Goal: Task Accomplishment & Management: Use online tool/utility

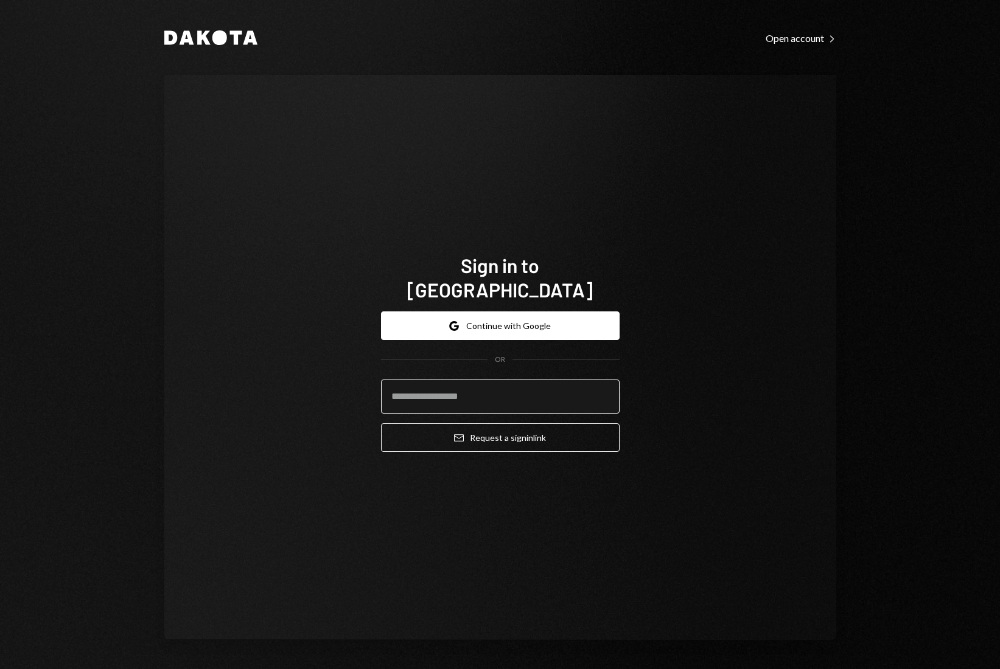
type input "**********"
click at [537, 388] on input "**********" at bounding box center [500, 397] width 239 height 34
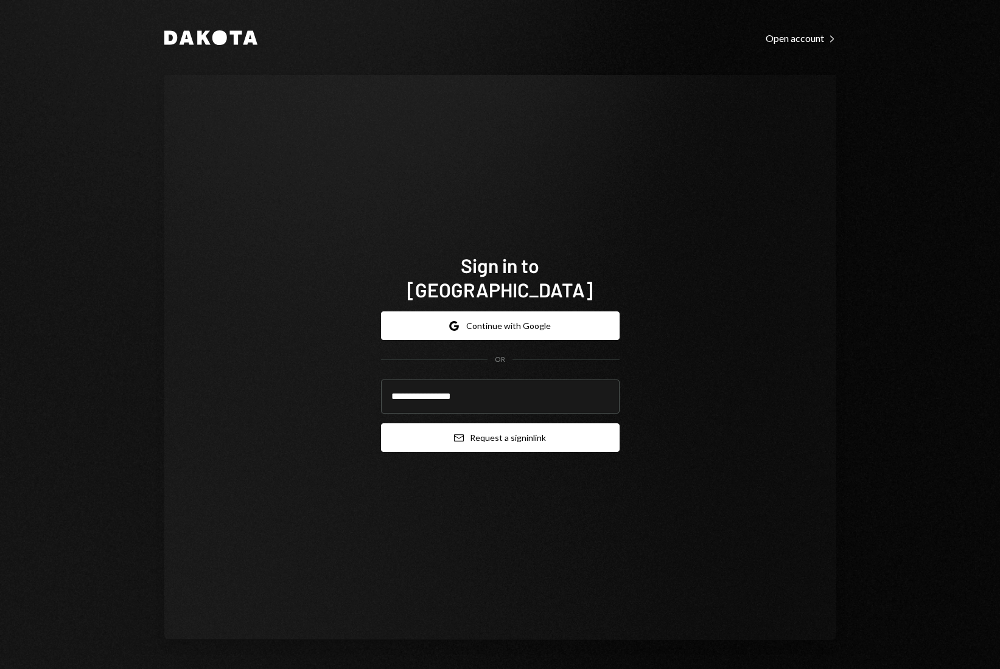
click at [534, 424] on button "Email Request a sign in link" at bounding box center [500, 438] width 239 height 29
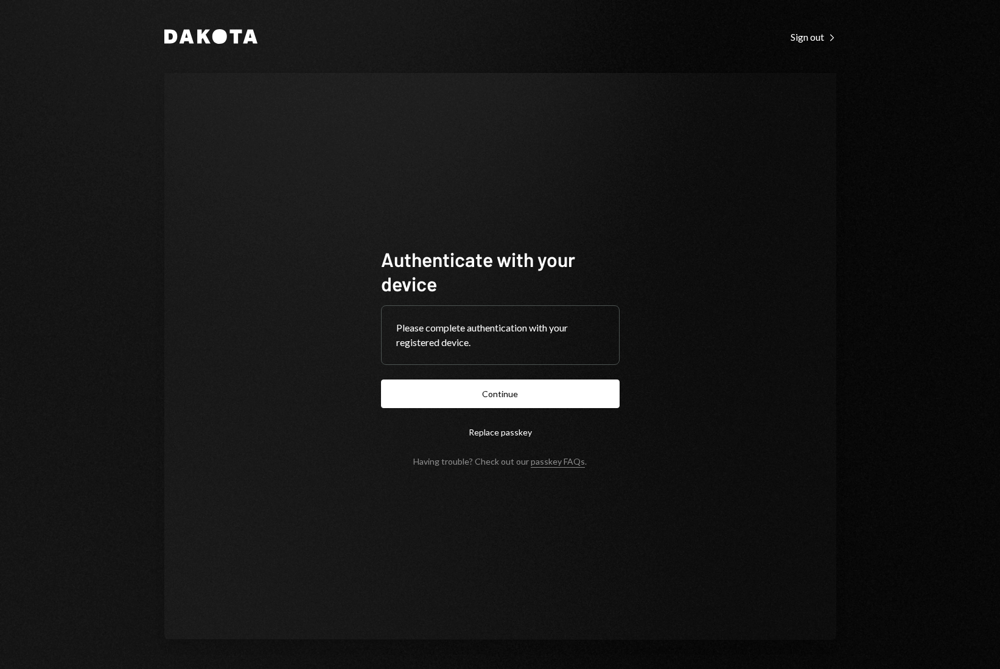
click at [541, 392] on button "Continue" at bounding box center [500, 394] width 239 height 29
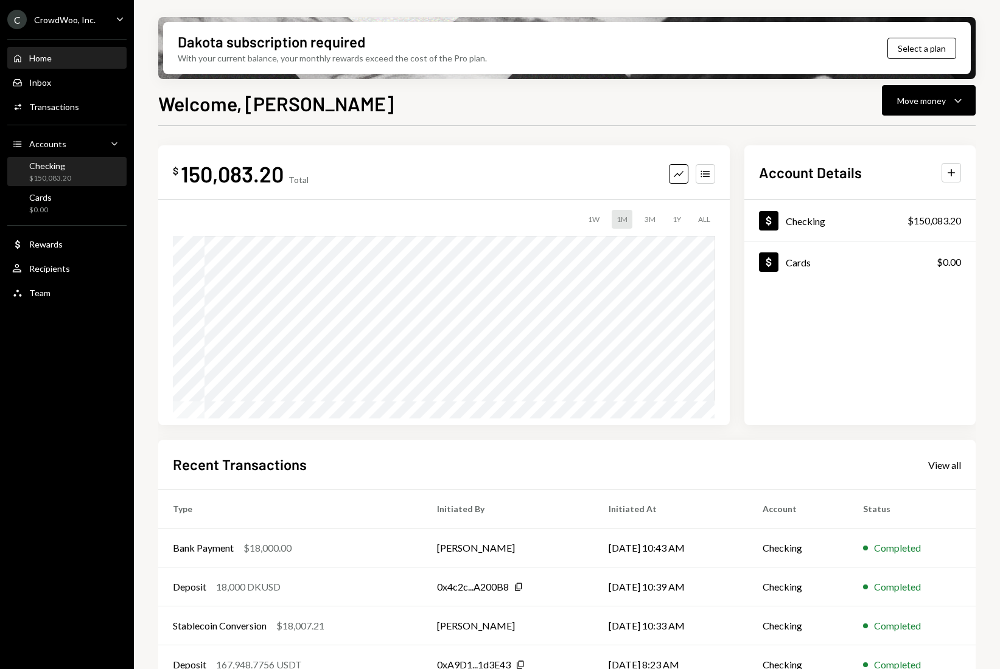
click at [32, 169] on div "Checking" at bounding box center [50, 166] width 42 height 10
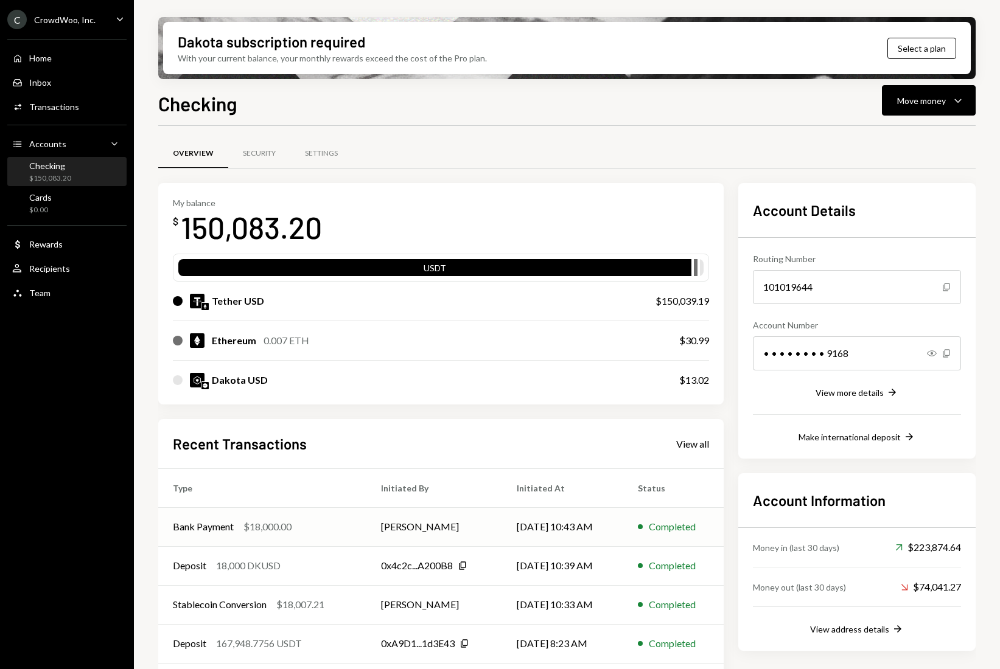
click at [282, 527] on div "$18,000.00" at bounding box center [267, 527] width 48 height 15
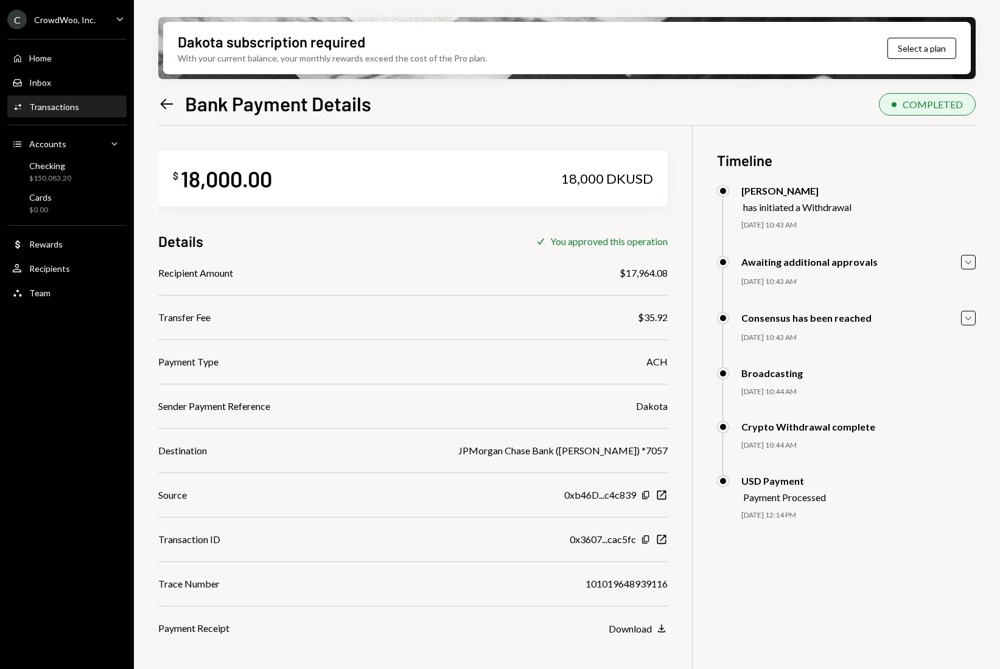
click at [162, 120] on div "Left Arrow Bank Payment Details COMPLETED $ 18,000.00 18,000 DKUSD Details Chec…" at bounding box center [566, 415] width 817 height 652
click at [166, 109] on icon "Left Arrow" at bounding box center [166, 104] width 17 height 17
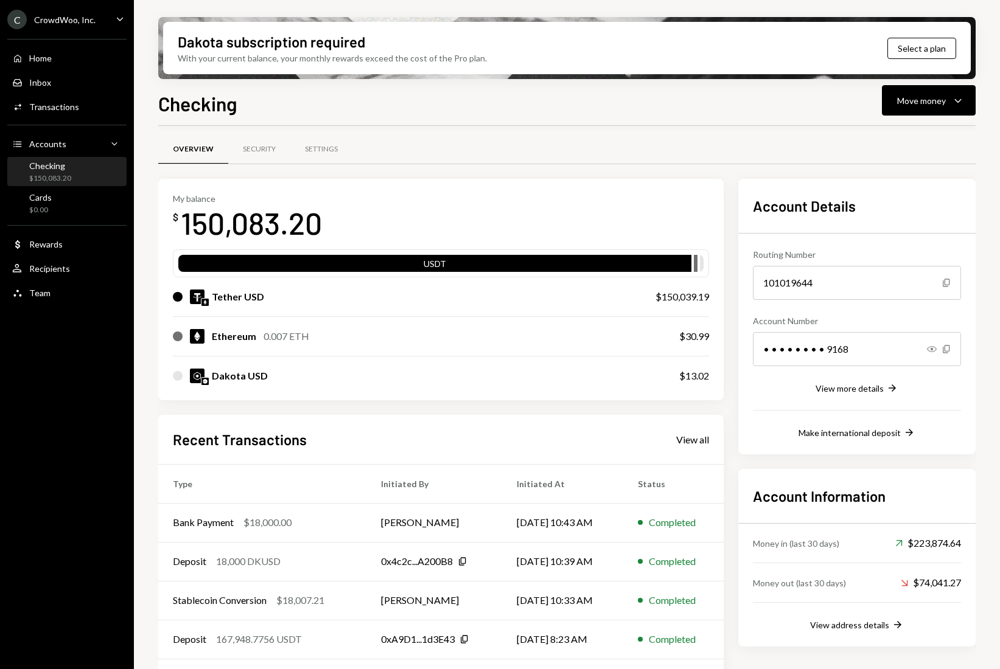
scroll to position [5, 0]
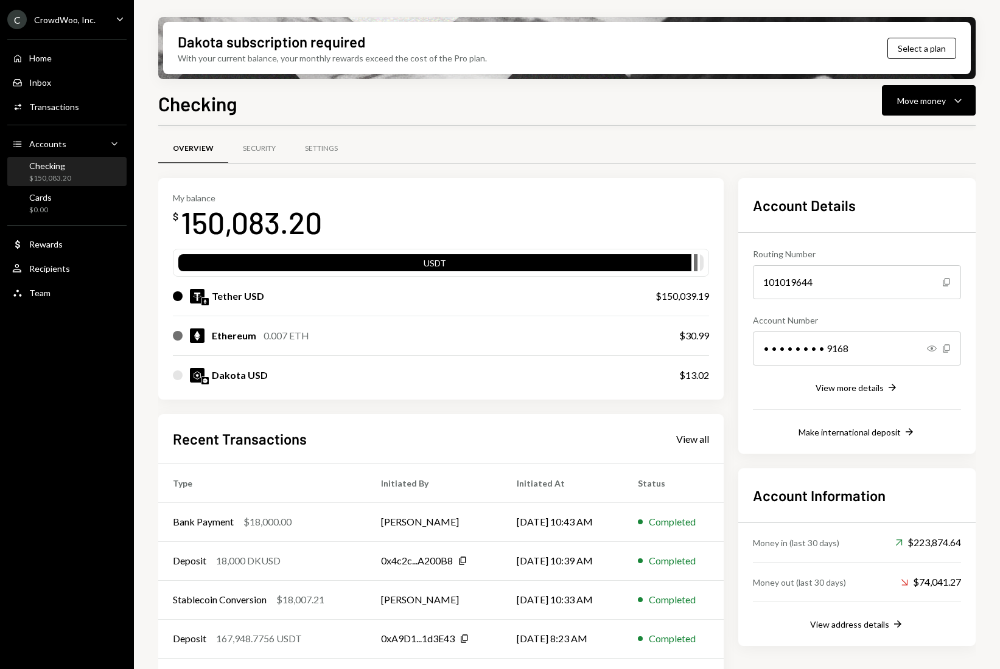
click at [884, 143] on div "Overview Security Settings" at bounding box center [566, 148] width 817 height 31
click at [937, 100] on div "Move money" at bounding box center [921, 100] width 49 height 13
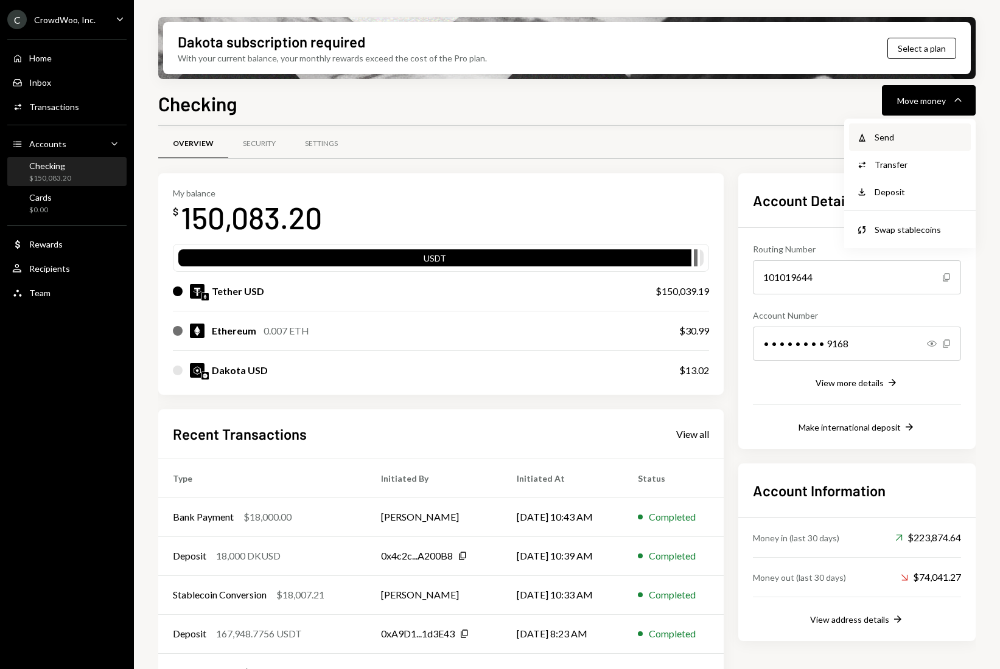
scroll to position [10, 0]
click at [890, 138] on div "Send" at bounding box center [919, 137] width 89 height 13
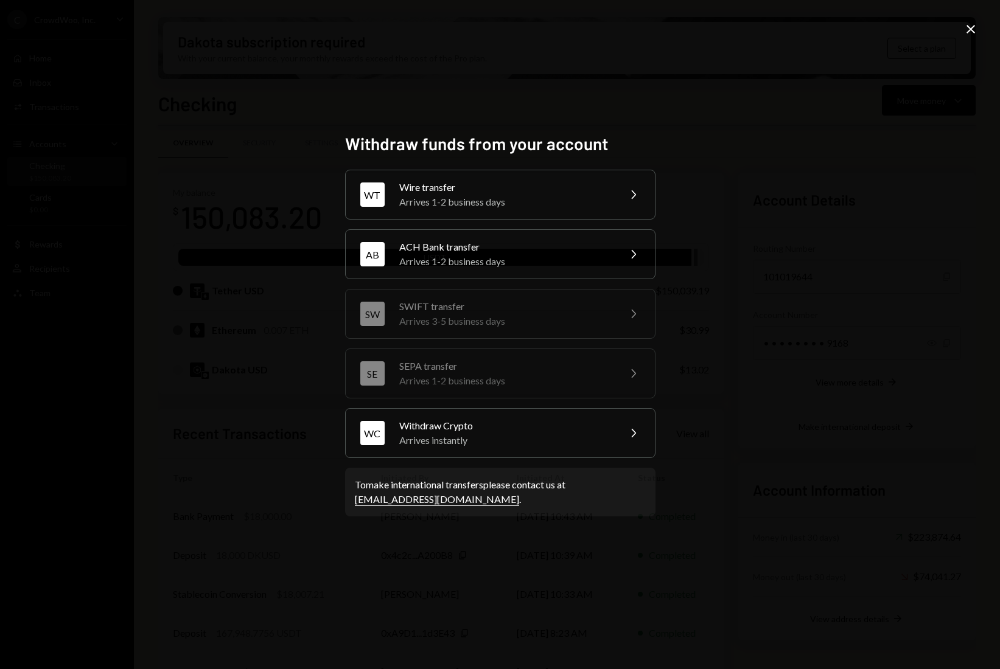
scroll to position [12, 0]
click at [978, 25] on div "Withdraw funds from your account WT Wire transfer Arrives 1-2 business days Che…" at bounding box center [500, 334] width 1000 height 669
click at [970, 31] on icon "Close" at bounding box center [970, 29] width 15 height 15
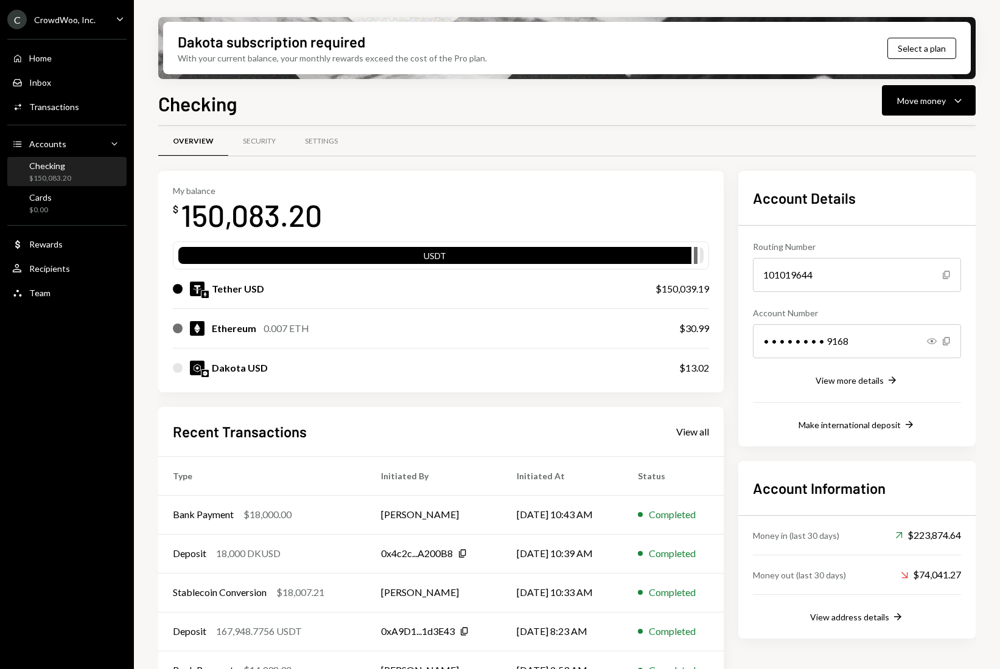
scroll to position [43, 0]
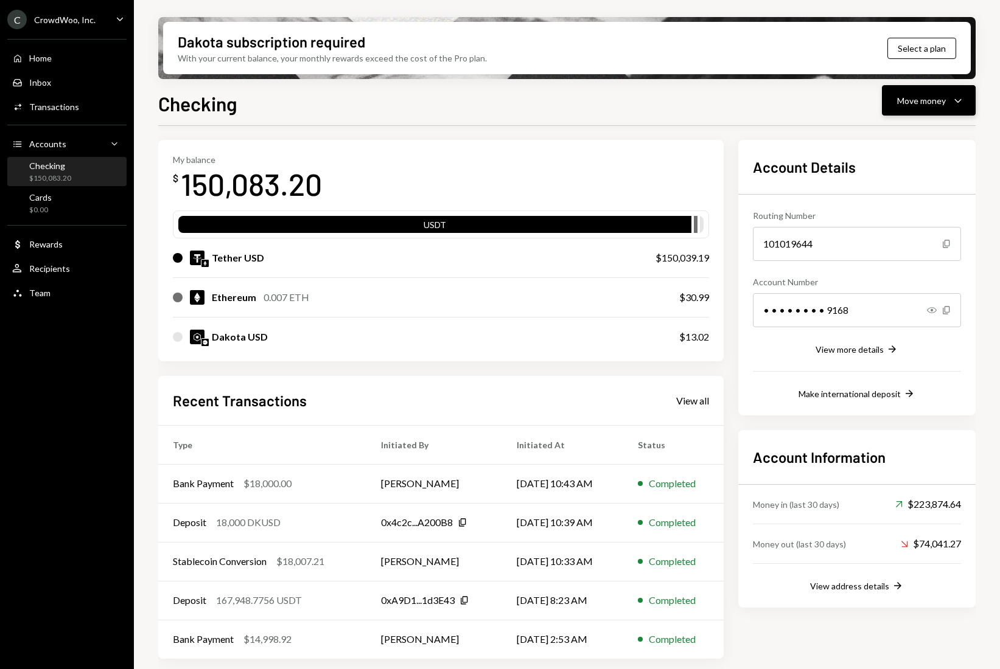
click at [907, 107] on div "Move money" at bounding box center [921, 100] width 49 height 13
click at [901, 136] on div "Send" at bounding box center [919, 137] width 89 height 13
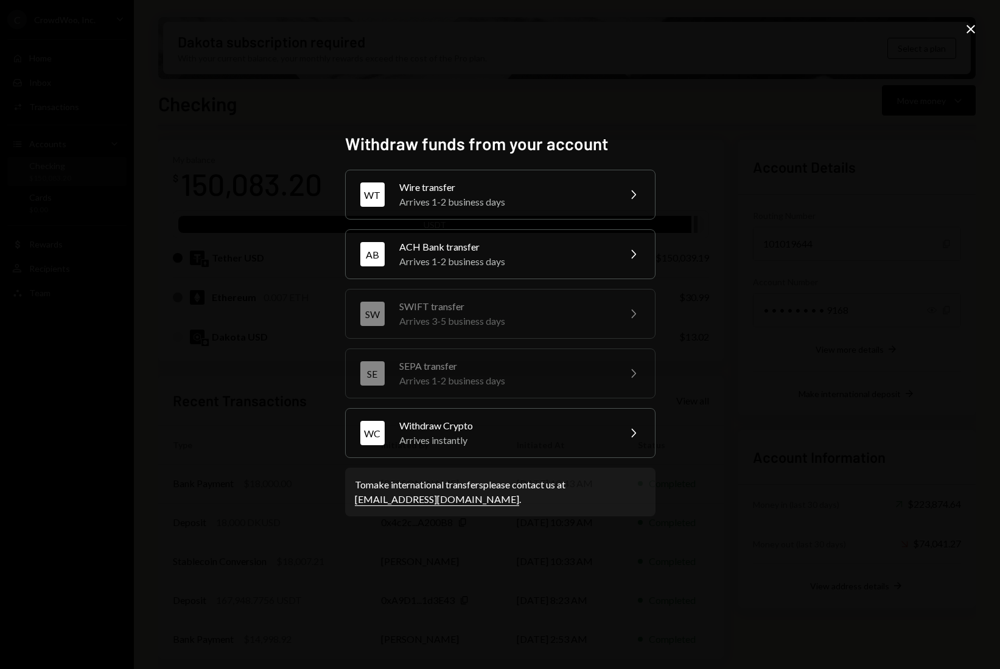
click at [969, 35] on icon "Close" at bounding box center [970, 29] width 15 height 15
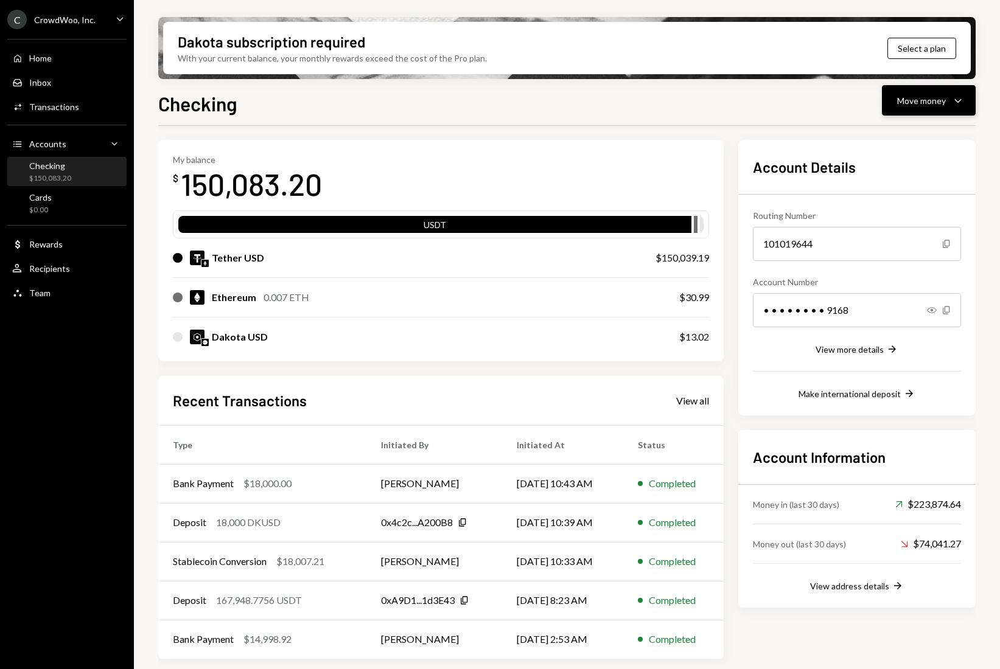
click at [910, 96] on div "Move money" at bounding box center [921, 100] width 49 height 13
click at [875, 139] on div "Send" at bounding box center [919, 137] width 89 height 13
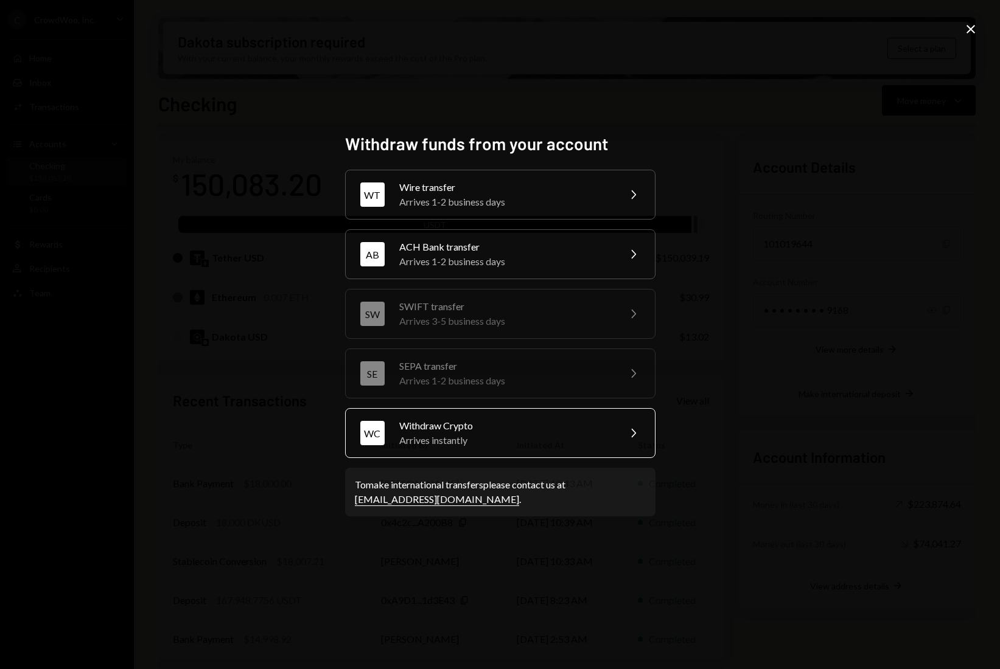
click at [455, 443] on div "Arrives instantly" at bounding box center [505, 440] width 212 height 15
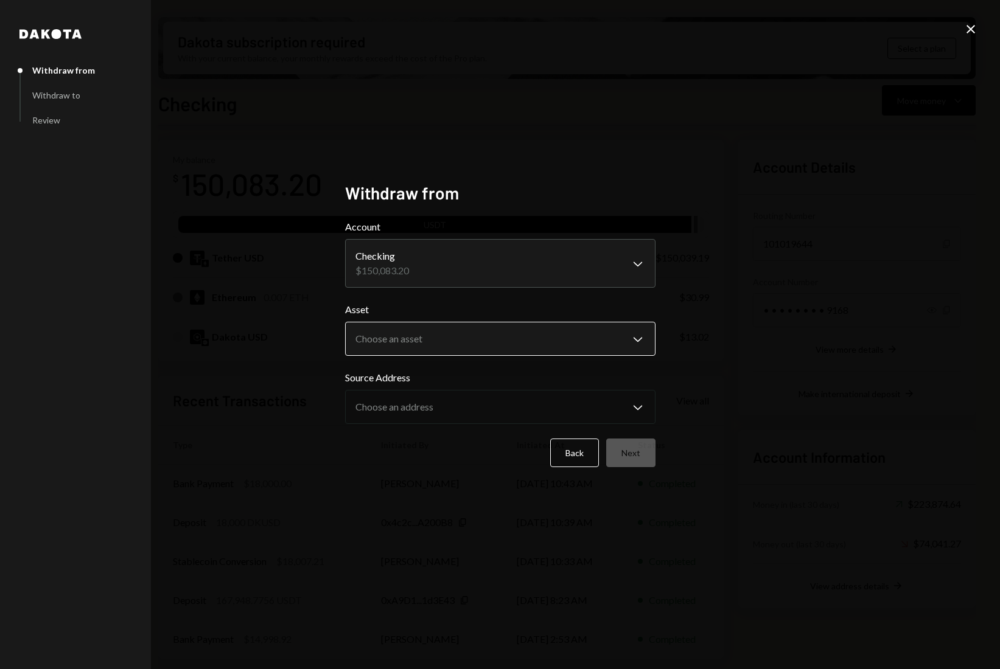
click at [439, 331] on body "C CrowdWoo, Inc. Caret Down Home Home Inbox Inbox Activities Transactions Accou…" at bounding box center [500, 334] width 1000 height 669
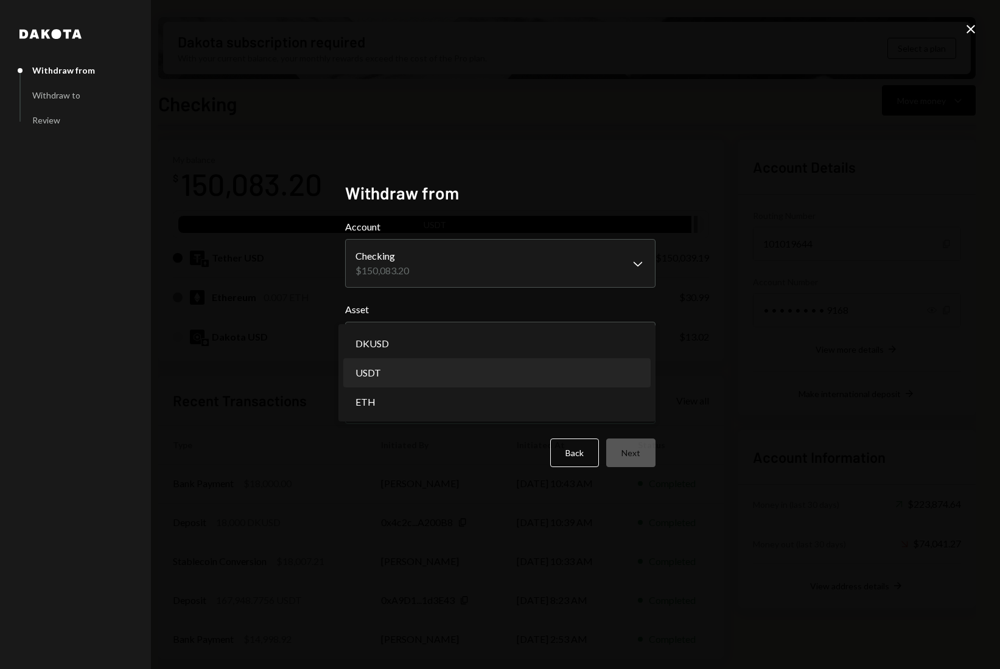
select select "****"
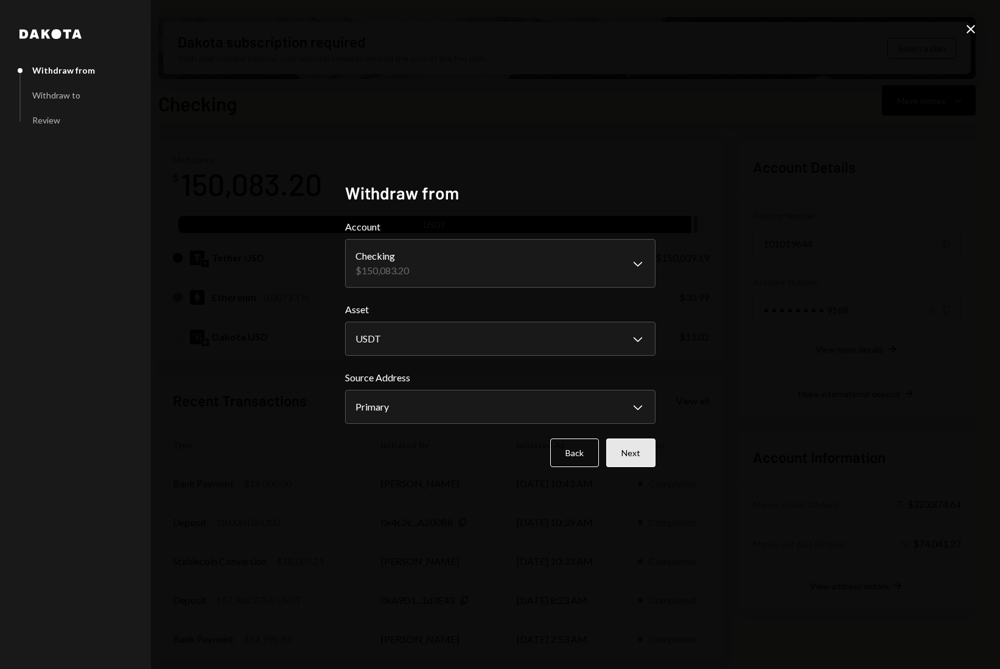
click at [620, 456] on button "Next" at bounding box center [630, 453] width 49 height 29
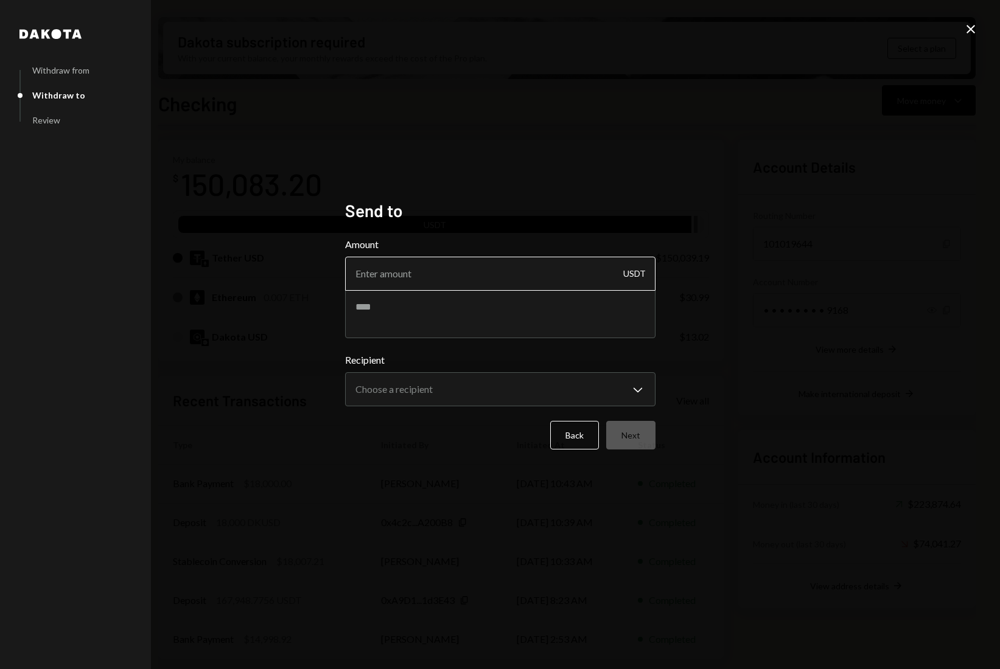
click at [442, 279] on input "Amount" at bounding box center [500, 274] width 310 height 34
type input "149941.57"
click at [421, 397] on body "C CrowdWoo, Inc. Caret Down Home Home Inbox Inbox Activities Transactions Accou…" at bounding box center [500, 334] width 1000 height 669
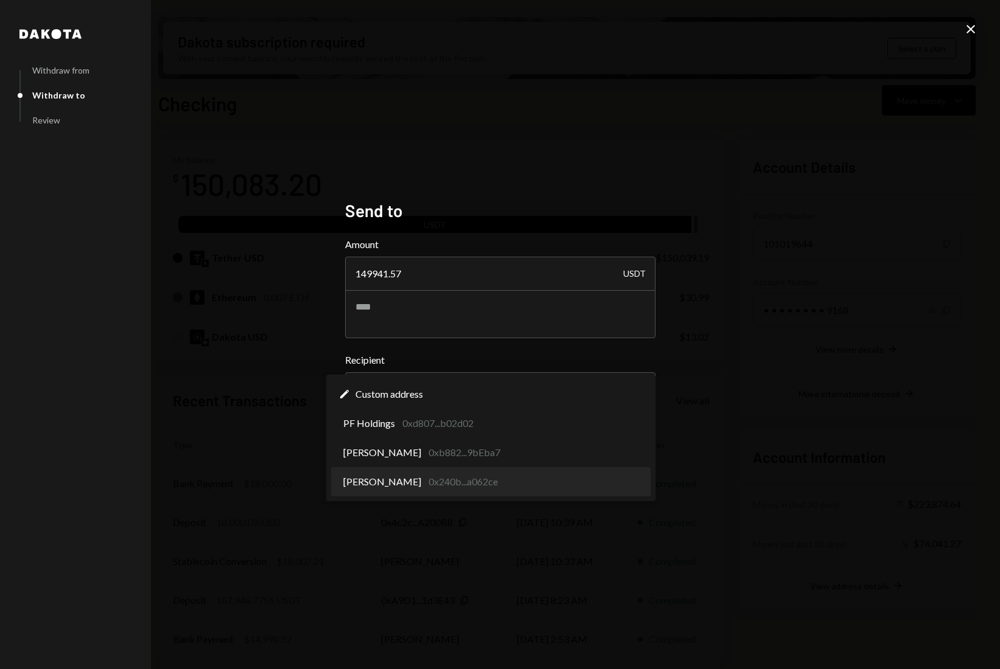
select select "**********"
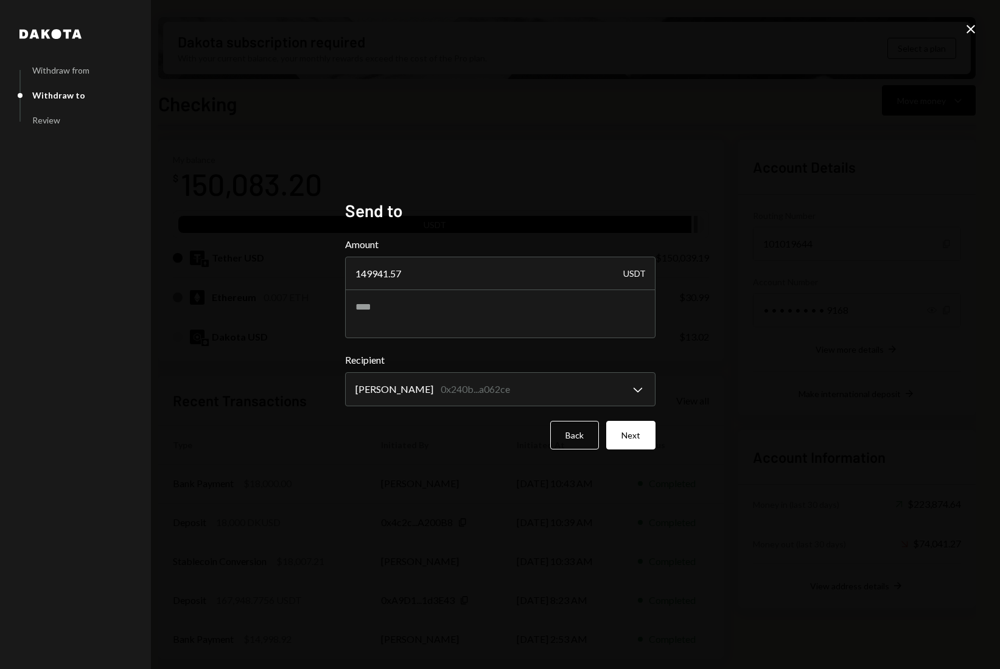
click at [455, 483] on div "**********" at bounding box center [500, 335] width 340 height 298
click at [626, 431] on button "Next" at bounding box center [630, 435] width 49 height 29
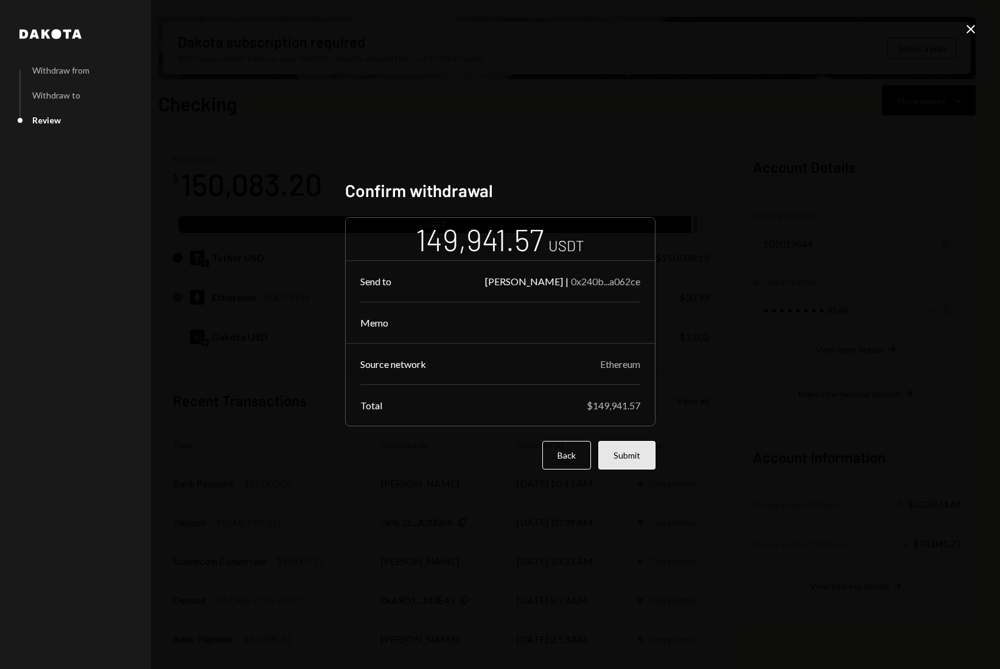
click at [632, 453] on button "Submit" at bounding box center [626, 455] width 57 height 29
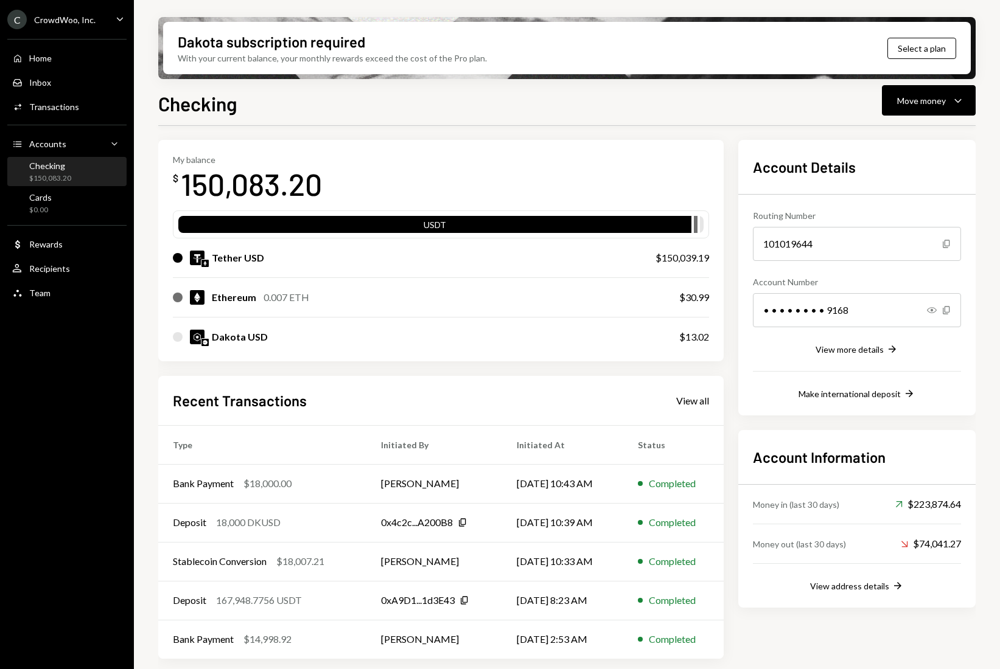
scroll to position [0, 0]
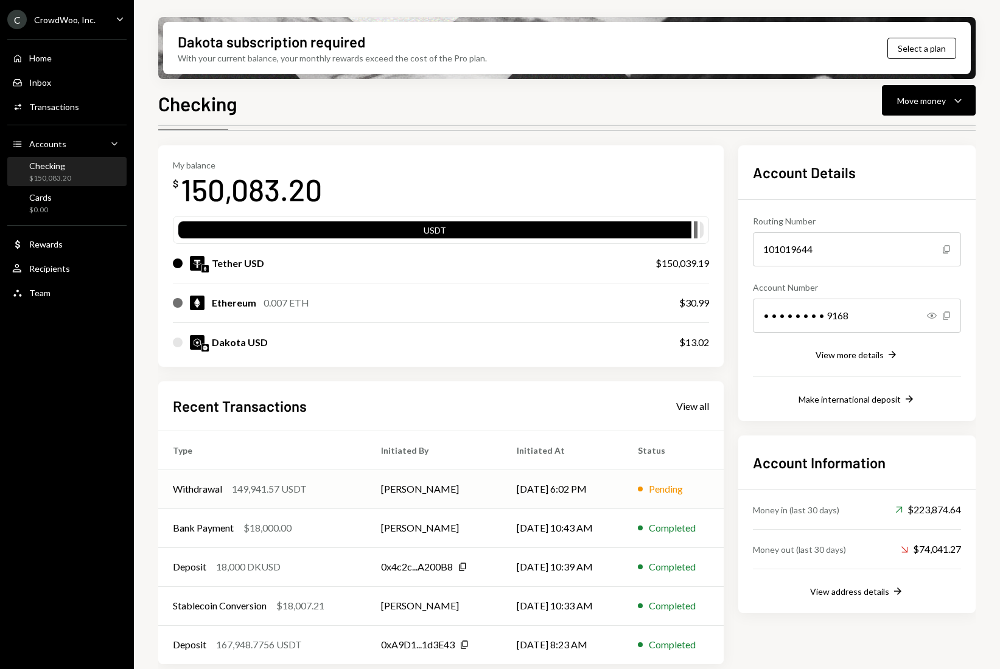
click at [269, 482] on div "149,941.57 USDT" at bounding box center [269, 489] width 75 height 15
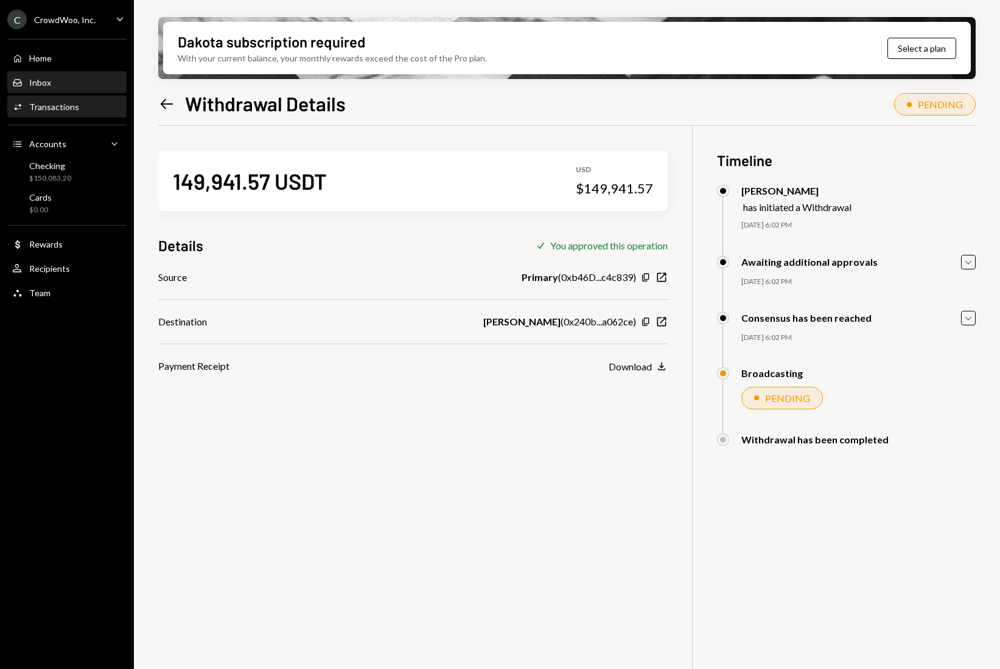
click at [66, 83] on div "Inbox Inbox" at bounding box center [67, 82] width 110 height 11
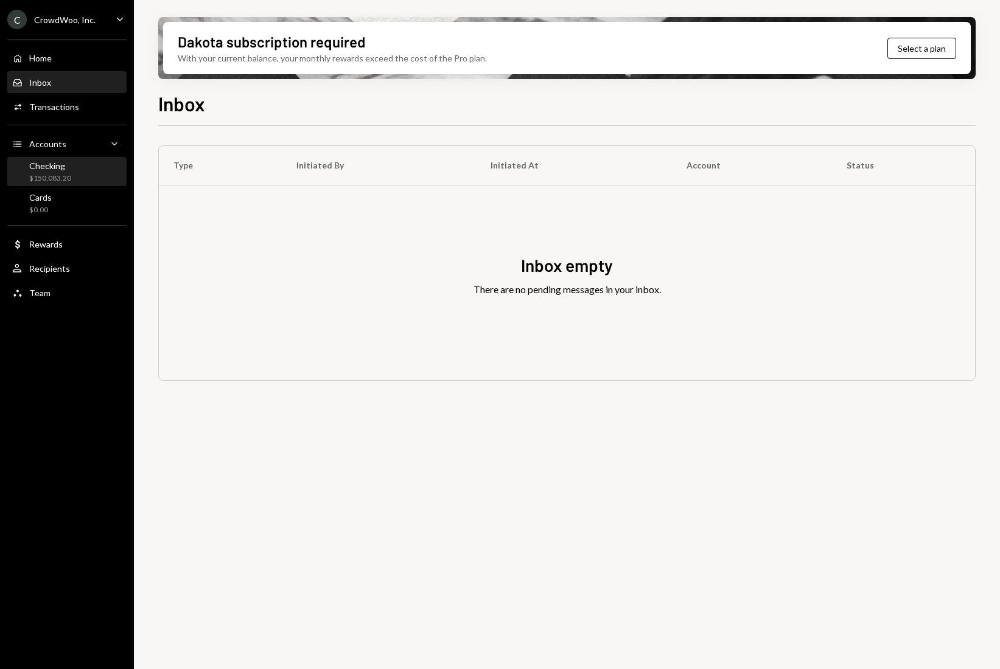
click at [70, 169] on div "Checking" at bounding box center [50, 166] width 42 height 10
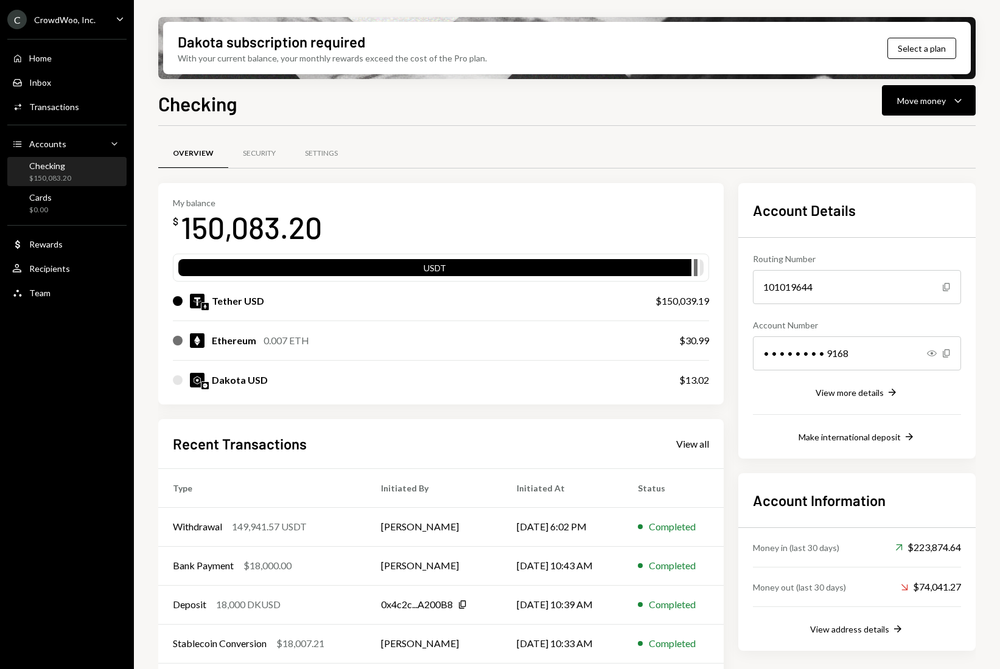
click at [419, 185] on div "My balance $ 150,083.20 USDT Tether USD $150,039.19 Ethereum 0.007 ETH $30.99 D…" at bounding box center [440, 294] width 565 height 222
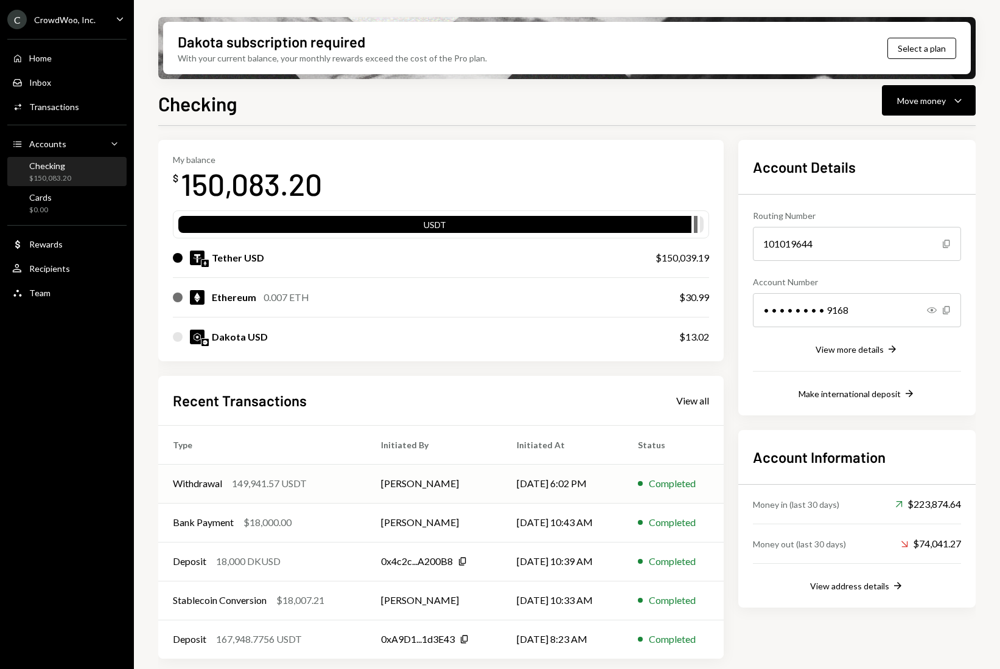
click at [383, 483] on td "[PERSON_NAME]" at bounding box center [433, 483] width 135 height 39
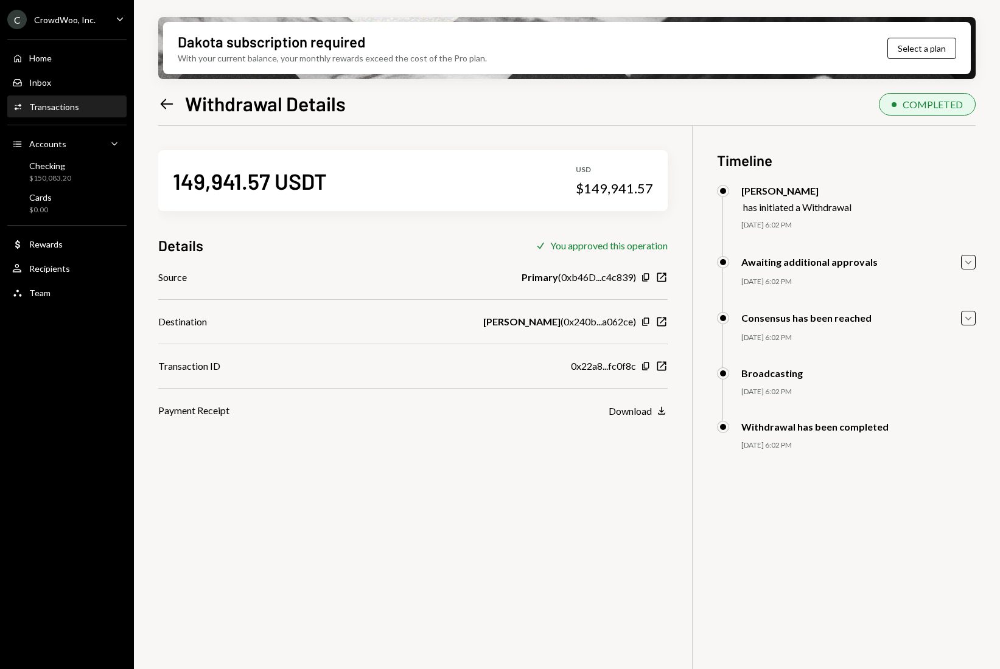
click at [172, 105] on icon "Left Arrow" at bounding box center [166, 104] width 17 height 17
